Goal: Task Accomplishment & Management: Use online tool/utility

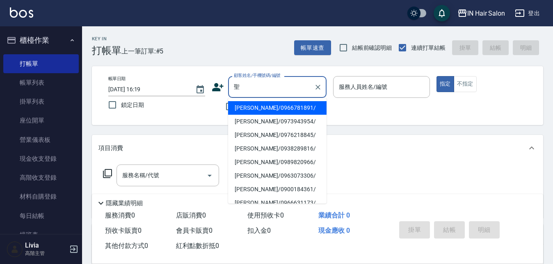
click at [248, 109] on li "[PERSON_NAME]/0966781891/" at bounding box center [277, 108] width 99 height 14
type input "[PERSON_NAME]/0966781891/"
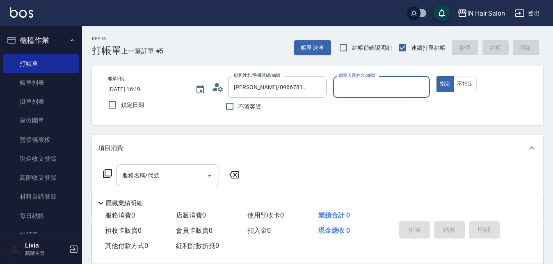
type input "7號設計師[PERSON_NAME]-7"
click at [110, 173] on icon at bounding box center [108, 173] width 10 height 10
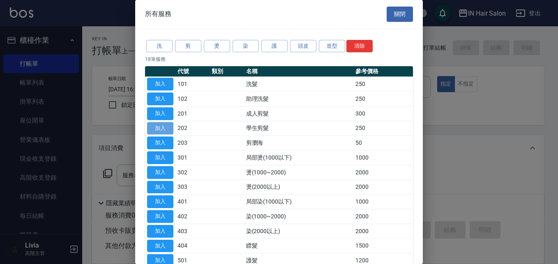
click at [158, 126] on button "加入" at bounding box center [160, 128] width 26 height 13
type input "學生剪髮(202)"
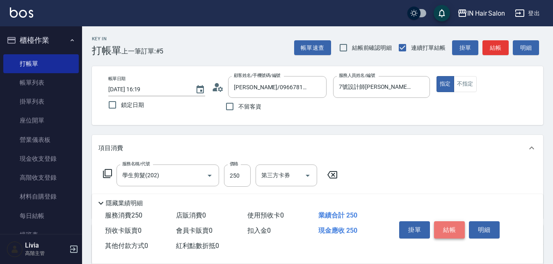
click at [450, 225] on button "結帳" at bounding box center [449, 229] width 31 height 17
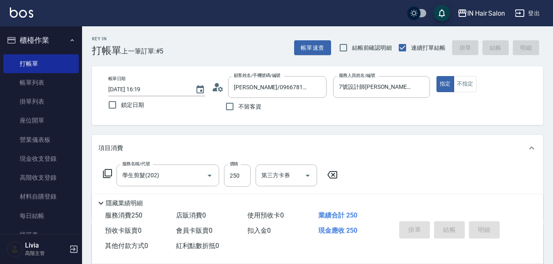
type input "[DATE] 17:41"
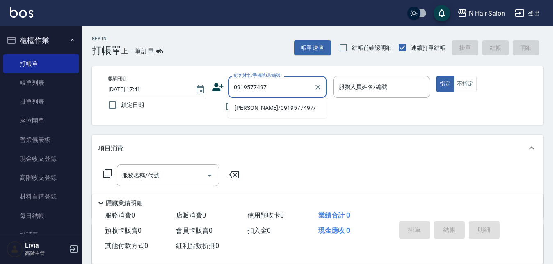
click at [244, 108] on li "[PERSON_NAME]/0919577497/" at bounding box center [277, 108] width 99 height 14
type input "[PERSON_NAME]/0919577497/"
type input "8號店長Livia-8"
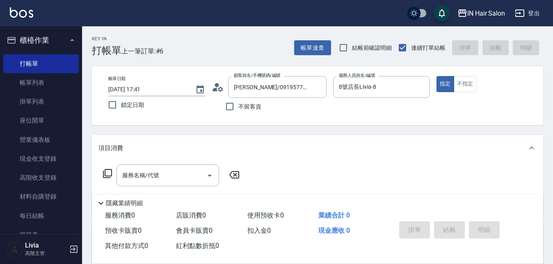
click at [112, 171] on icon at bounding box center [107, 173] width 9 height 9
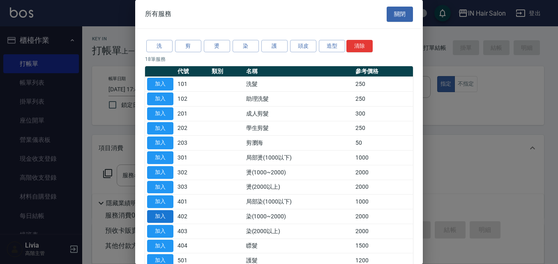
click at [163, 216] on button "加入" at bounding box center [160, 216] width 26 height 13
type input "染(1000~2000)(402)"
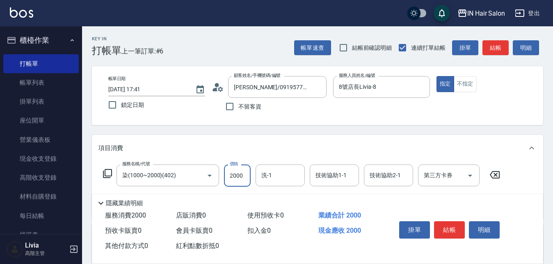
click at [237, 181] on input "2000" at bounding box center [237, 175] width 27 height 22
type input "1500"
click at [454, 222] on button "結帳" at bounding box center [449, 229] width 31 height 17
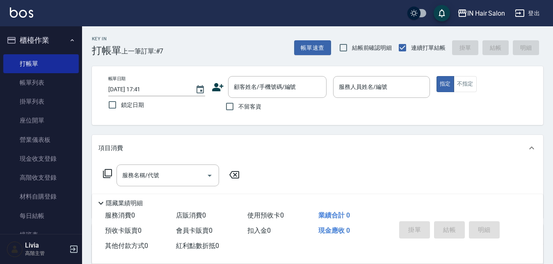
click at [218, 87] on icon at bounding box center [218, 87] width 12 height 12
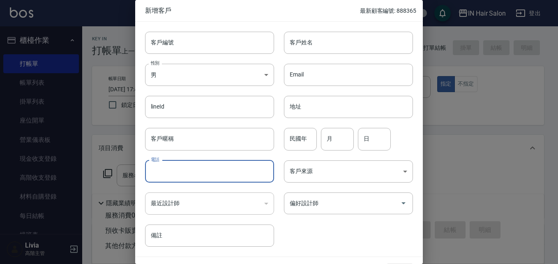
click at [165, 168] on input "電話" at bounding box center [209, 171] width 129 height 22
type input "0972382596"
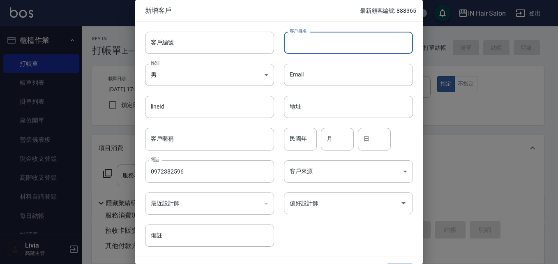
click at [298, 44] on input "客戶姓名" at bounding box center [348, 43] width 129 height 22
type input "[PERSON_NAME]"
click at [300, 138] on input "民國年" at bounding box center [300, 139] width 33 height 22
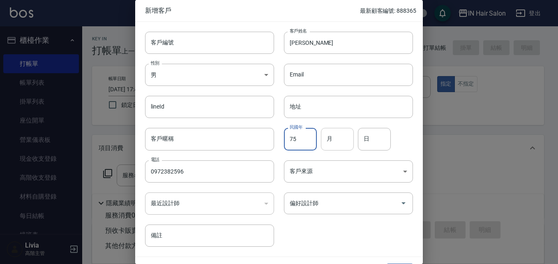
type input "75"
drag, startPoint x: 337, startPoint y: 142, endPoint x: 312, endPoint y: 146, distance: 25.4
click at [337, 142] on input "月" at bounding box center [337, 139] width 33 height 22
type input "06"
click at [377, 138] on input "日" at bounding box center [374, 139] width 33 height 22
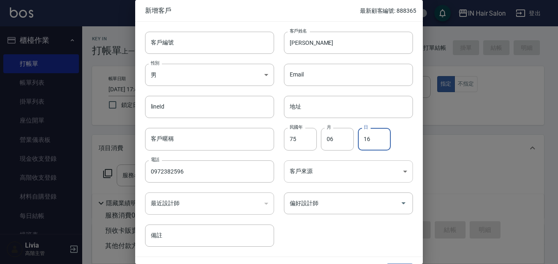
type input "16"
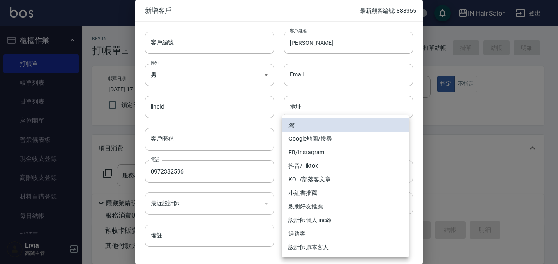
click at [316, 171] on body "IN Hair Salon 登出 櫃檯作業 打帳單 帳單列表 掛單列表 座位開單 營業儀表板 現金收支登錄 高階收支登錄 材料自購登錄 每日結帳 排班表 現場…" at bounding box center [279, 201] width 558 height 402
click at [299, 232] on li "過路客" at bounding box center [345, 234] width 127 height 14
type input "過路客"
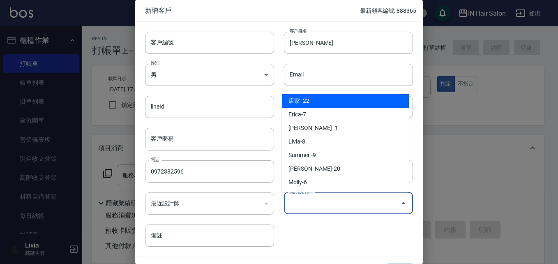
click at [319, 200] on input "偏好設計師" at bounding box center [341, 203] width 109 height 14
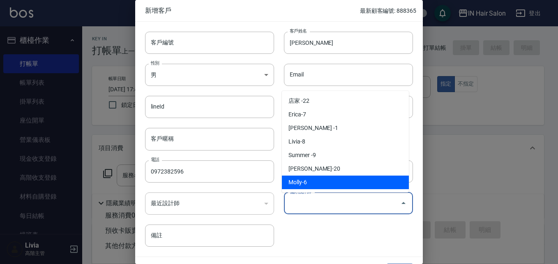
click at [301, 182] on li "Molly-6" at bounding box center [345, 182] width 127 height 14
type input "[PERSON_NAME]"
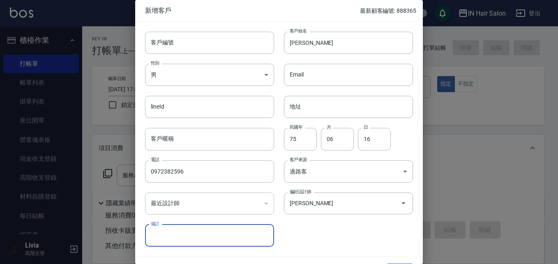
click at [340, 228] on div "客戶編號 客戶編號 客戶姓名 [PERSON_NAME] 客戶姓名 性別 男 [DEMOGRAPHIC_DATA] 性別 Email Email lineId…" at bounding box center [274, 134] width 278 height 225
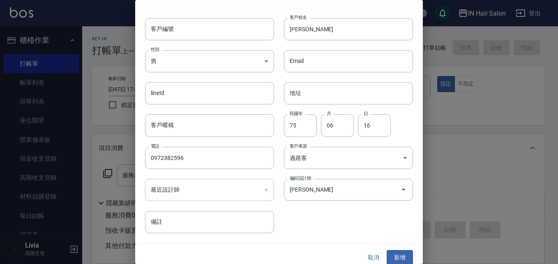
scroll to position [21, 0]
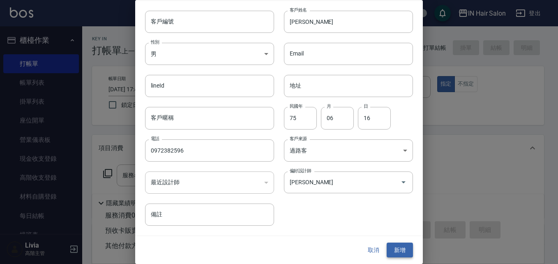
click at [399, 245] on button "新增" at bounding box center [399, 249] width 26 height 15
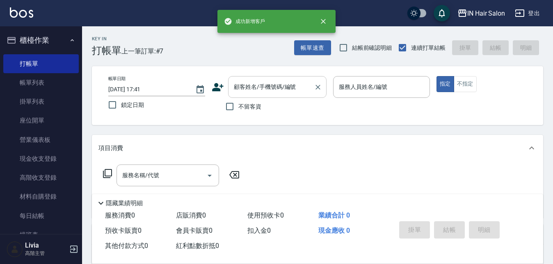
click at [295, 95] on div "顧客姓名/手機號碼/編號" at bounding box center [277, 87] width 99 height 22
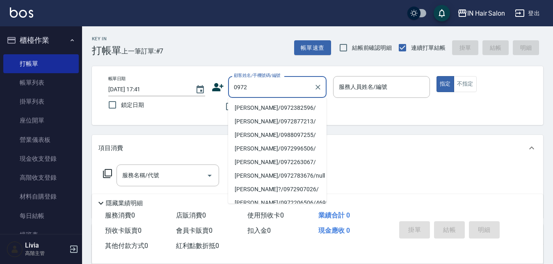
click at [255, 110] on li "[PERSON_NAME]/0972382596/" at bounding box center [277, 108] width 99 height 14
type input "[PERSON_NAME]/0972382596/"
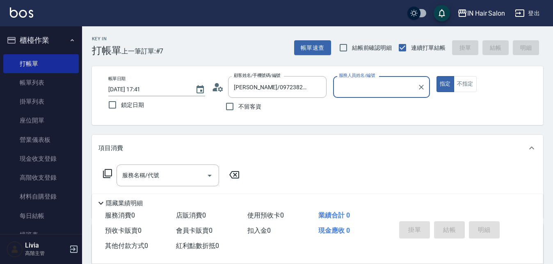
type input "6號設計師[PERSON_NAME]-6"
click at [468, 83] on button "不指定" at bounding box center [465, 84] width 23 height 16
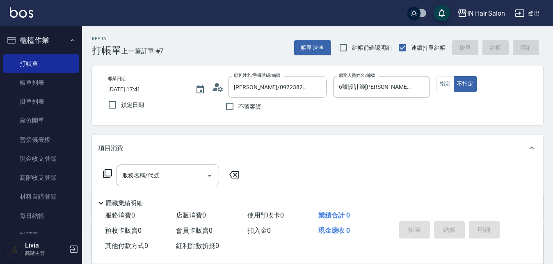
click at [109, 171] on icon at bounding box center [108, 173] width 10 height 10
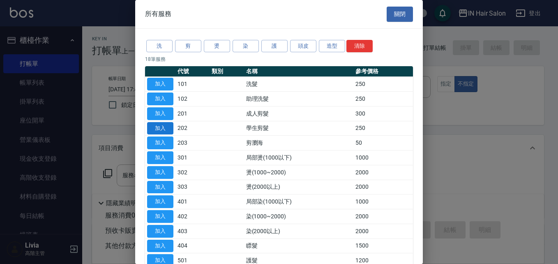
click at [165, 124] on button "加入" at bounding box center [160, 128] width 26 height 13
type input "學生剪髮(202)"
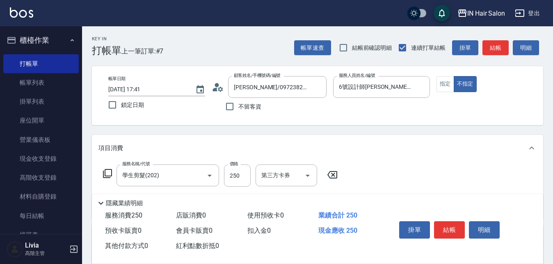
drag, startPoint x: 446, startPoint y: 224, endPoint x: 451, endPoint y: 223, distance: 5.4
click at [450, 224] on button "結帳" at bounding box center [449, 229] width 31 height 17
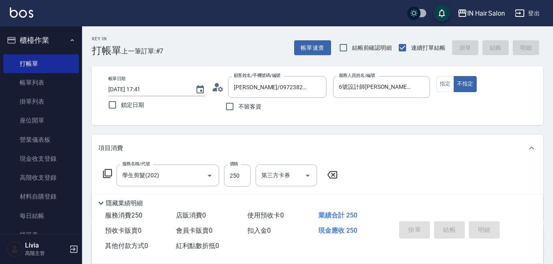
type input "[DATE] 17:42"
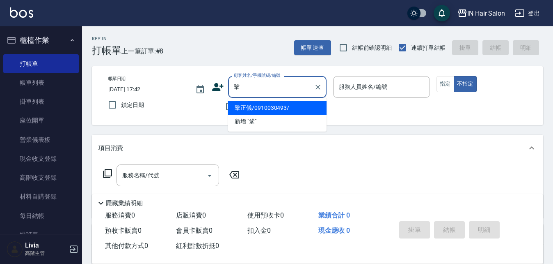
click at [246, 107] on li "鞏正儀/0910030493/" at bounding box center [277, 108] width 99 height 14
type input "鞏正儀/0910030493/"
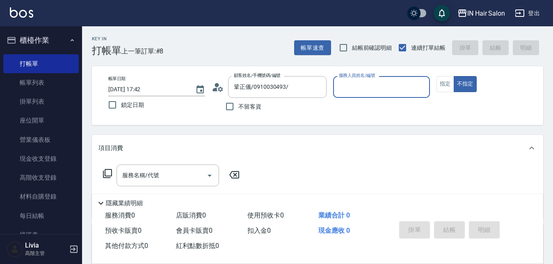
type input "7號設計師[PERSON_NAME]-7"
click at [445, 84] on button "指定" at bounding box center [446, 84] width 18 height 16
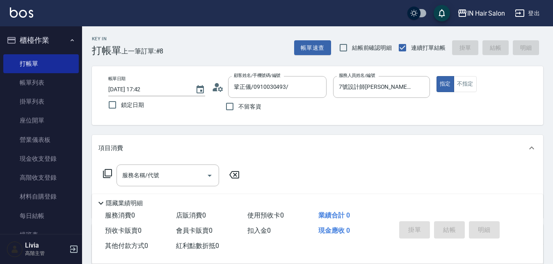
click at [107, 169] on icon at bounding box center [108, 173] width 10 height 10
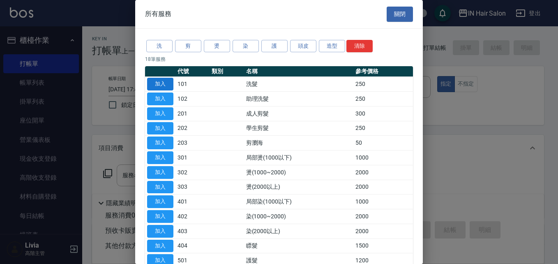
click at [166, 83] on button "加入" at bounding box center [160, 84] width 26 height 13
type input "洗髮(101)"
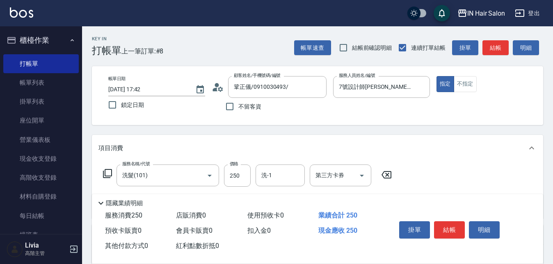
click at [108, 171] on icon at bounding box center [108, 173] width 10 height 10
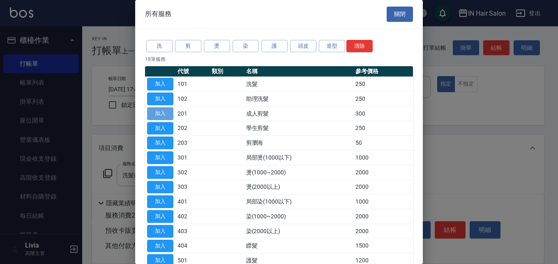
click at [166, 115] on button "加入" at bounding box center [160, 113] width 26 height 13
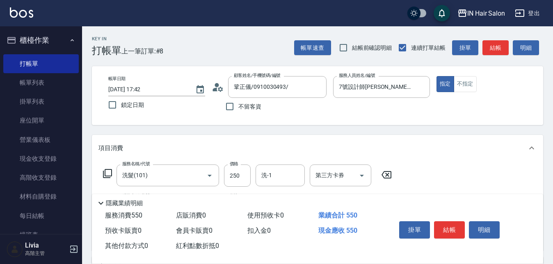
click at [104, 170] on icon at bounding box center [108, 173] width 10 height 10
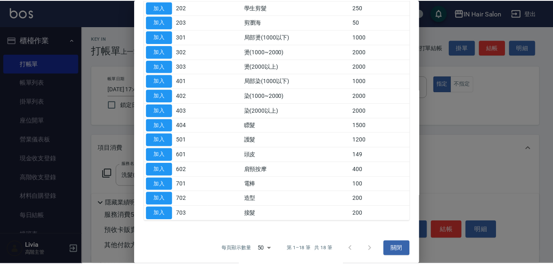
scroll to position [123, 0]
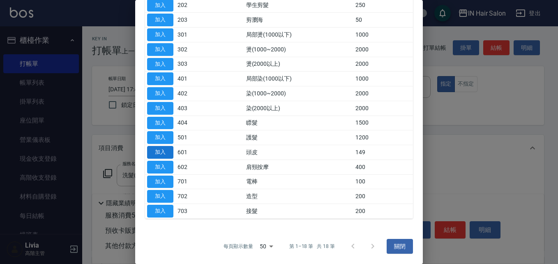
click at [163, 152] on button "加入" at bounding box center [160, 152] width 26 height 13
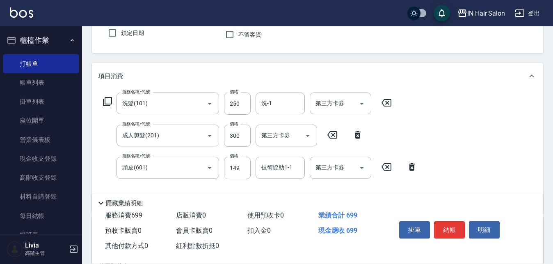
scroll to position [82, 0]
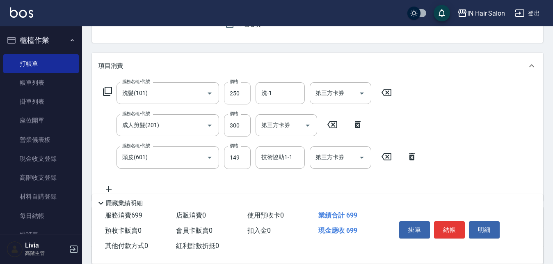
click at [249, 95] on input "250" at bounding box center [237, 93] width 27 height 22
type input "300"
click at [214, 174] on div "服務名稱/代號 洗髮(101) 服務名稱/代號 價格 300 價格 洗-1 洗-1 第三方卡券 第三方卡券 服務名稱/代號 成人剪髮(201) 服務名稱/代號…" at bounding box center [261, 137] width 324 height 111
click at [241, 156] on input "149" at bounding box center [237, 157] width 27 height 22
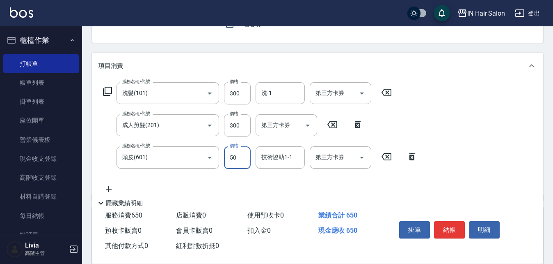
type input "50"
click at [207, 178] on div "服務名稱/代號 洗髮(101) 服務名稱/代號 價格 300 價格 洗-1 洗-1 第三方卡券 第三方卡券 服務名稱/代號 成人剪髮(201) 服務名稱/代號…" at bounding box center [261, 137] width 324 height 111
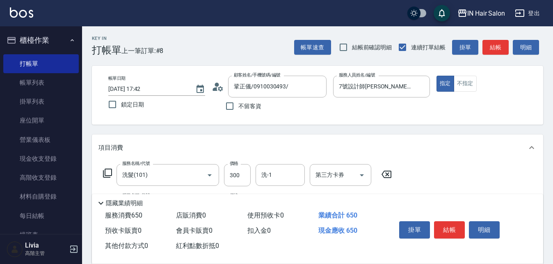
scroll to position [0, 0]
click at [445, 224] on button "結帳" at bounding box center [449, 229] width 31 height 17
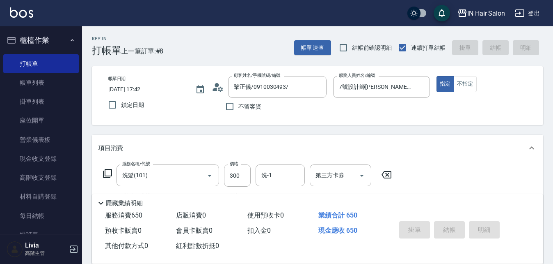
type input "[DATE] 17:49"
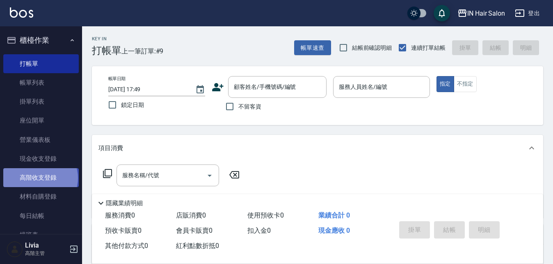
click at [40, 178] on link "高階收支登錄" at bounding box center [41, 177] width 76 height 19
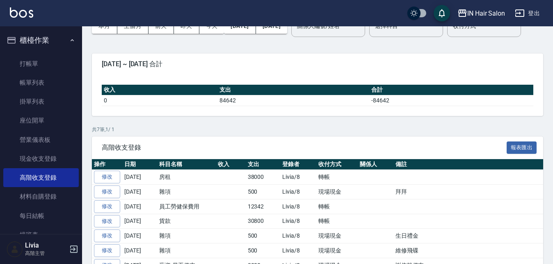
scroll to position [115, 0]
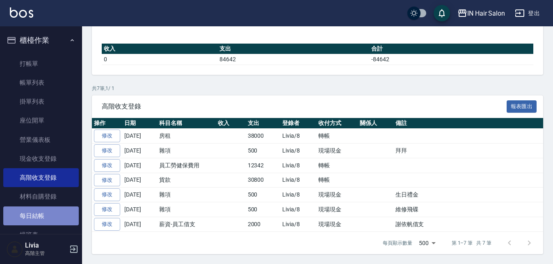
click at [43, 213] on link "每日結帳" at bounding box center [41, 215] width 76 height 19
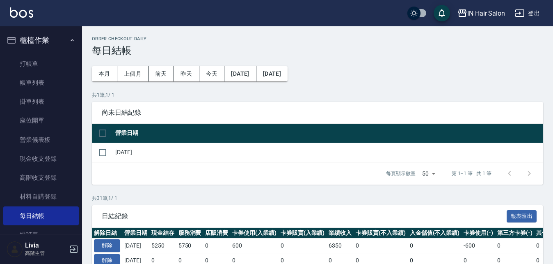
click at [101, 131] on input "checkbox" at bounding box center [102, 132] width 17 height 17
checkbox input "true"
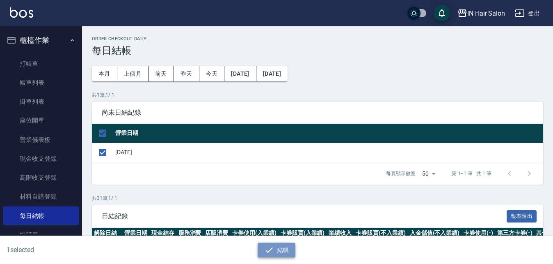
click at [284, 249] on button "結帳" at bounding box center [277, 249] width 38 height 15
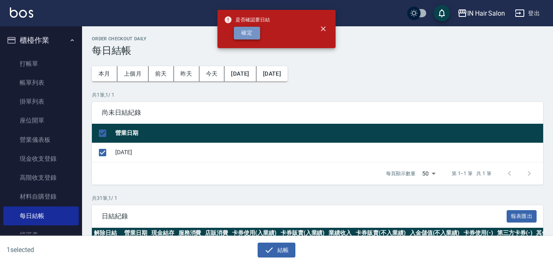
click at [246, 34] on button "確定" at bounding box center [247, 33] width 26 height 13
checkbox input "false"
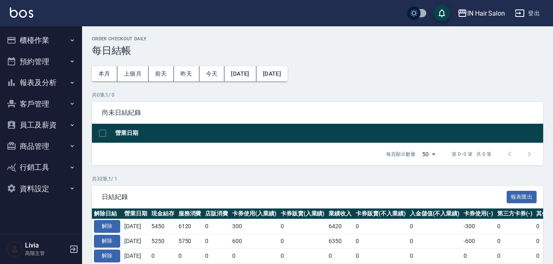
click at [36, 78] on button "報表及分析" at bounding box center [41, 82] width 76 height 21
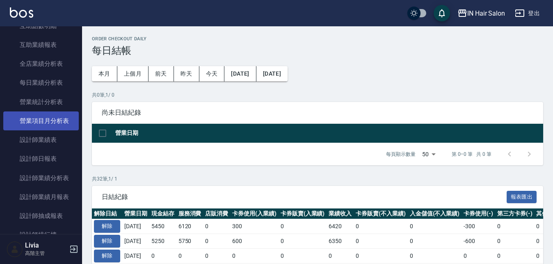
scroll to position [287, 0]
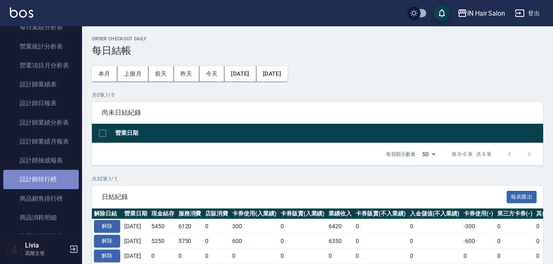
drag, startPoint x: 46, startPoint y: 176, endPoint x: 53, endPoint y: 176, distance: 7.0
click at [46, 176] on link "設計師排行榜" at bounding box center [41, 179] width 76 height 19
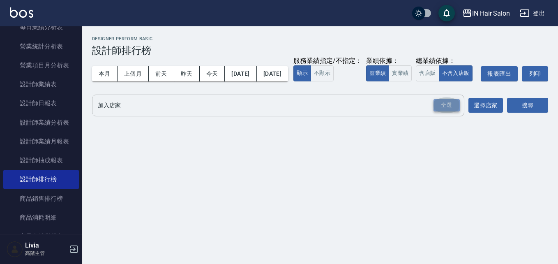
drag, startPoint x: 448, startPoint y: 117, endPoint x: 377, endPoint y: 114, distance: 70.7
click at [447, 112] on div "全選" at bounding box center [446, 105] width 26 height 13
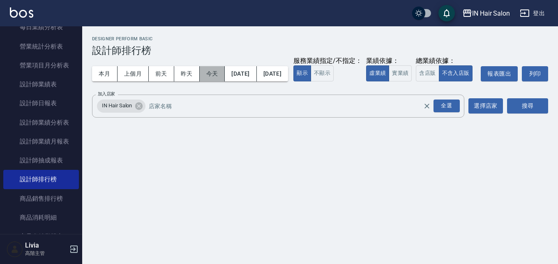
click at [210, 69] on button "今天" at bounding box center [212, 73] width 25 height 15
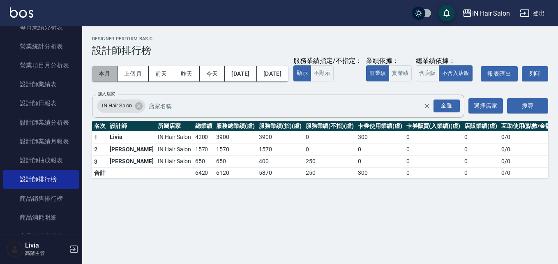
click at [106, 70] on button "本月" at bounding box center [104, 73] width 25 height 15
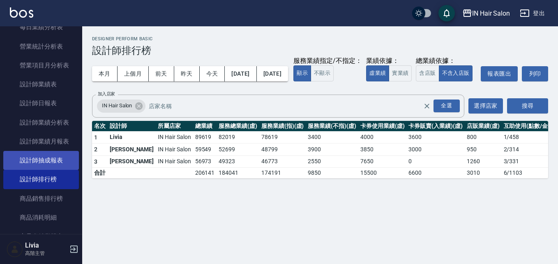
click at [48, 156] on link "設計師抽成報表" at bounding box center [41, 160] width 76 height 19
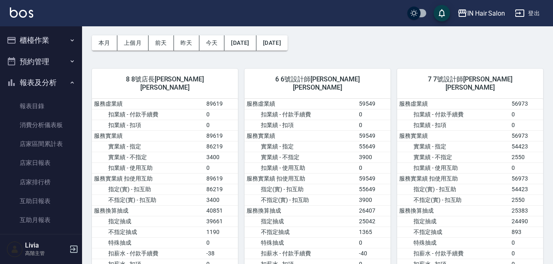
click at [41, 37] on button "櫃檯作業" at bounding box center [41, 40] width 76 height 21
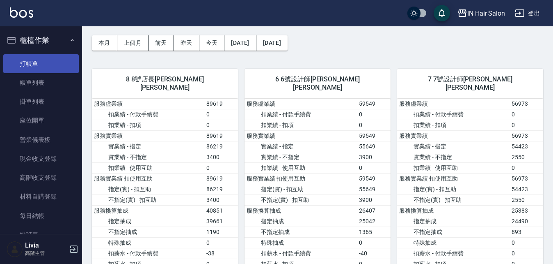
click at [35, 65] on link "打帳單" at bounding box center [41, 63] width 76 height 19
